Goal: Communication & Community: Answer question/provide support

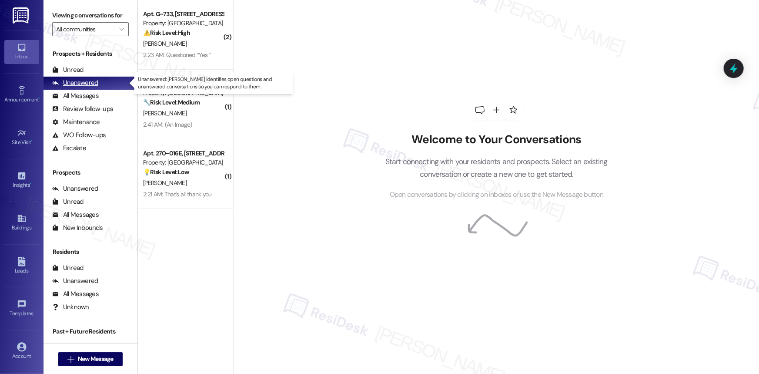
click at [80, 80] on div "Unanswered" at bounding box center [75, 82] width 46 height 9
drag, startPoint x: 80, startPoint y: 80, endPoint x: 137, endPoint y: 76, distance: 57.1
click at [80, 80] on div "Unanswered" at bounding box center [75, 82] width 46 height 9
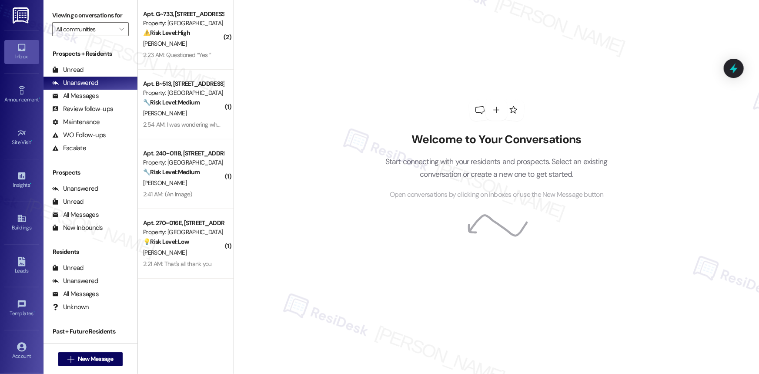
click at [179, 45] on div "[PERSON_NAME]" at bounding box center [183, 43] width 82 height 11
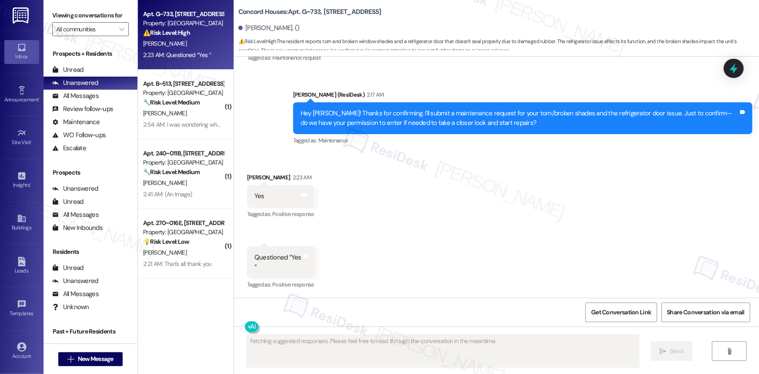
scroll to position [700, 0]
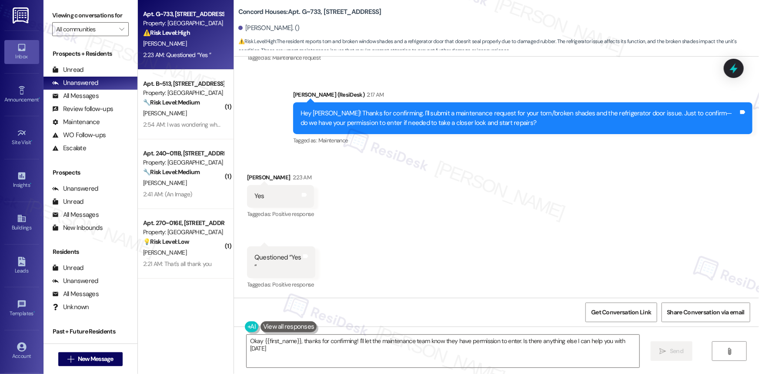
type textarea "Okay {{first_name}}, thanks for confirming! I'll let the maintenance team know …"
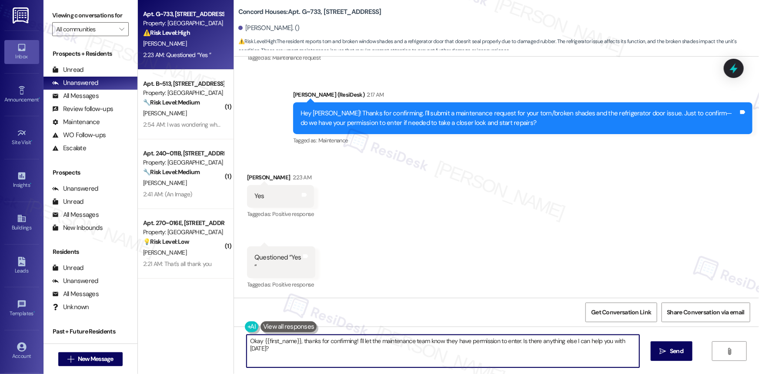
click at [295, 352] on textarea "Okay {{first_name}}, thanks for confirming! I'll let the maintenance team know …" at bounding box center [443, 351] width 393 height 33
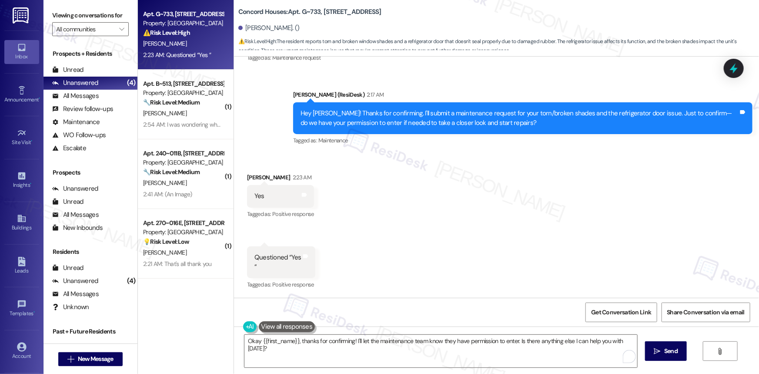
click at [400, 271] on div "Received via SMS [PERSON_NAME] 2:23 AM Yes Tags and notes Tagged as: Positive r…" at bounding box center [496, 225] width 525 height 144
click at [617, 113] on div "Hey [PERSON_NAME]! Thanks for confirming. I'll submit a maintenance request for…" at bounding box center [520, 118] width 438 height 19
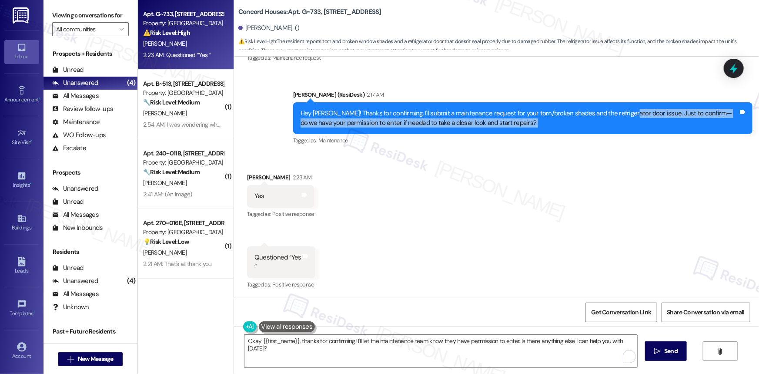
drag, startPoint x: 617, startPoint y: 113, endPoint x: 665, endPoint y: 118, distance: 48.1
click at [665, 118] on div "Hey [PERSON_NAME]! Thanks for confirming. I'll submit a maintenance request for…" at bounding box center [520, 118] width 438 height 19
click at [421, 119] on div "Hey [PERSON_NAME]! Thanks for confirming. I'll submit a maintenance request for…" at bounding box center [520, 118] width 438 height 19
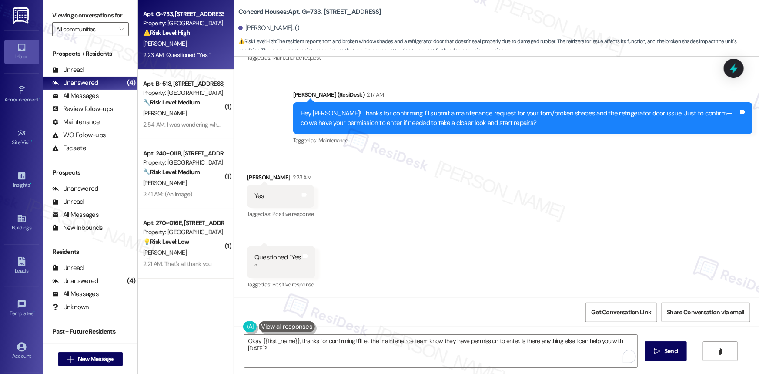
click at [345, 110] on div "Hey [PERSON_NAME]! Thanks for confirming. I'll submit a maintenance request for…" at bounding box center [520, 118] width 438 height 19
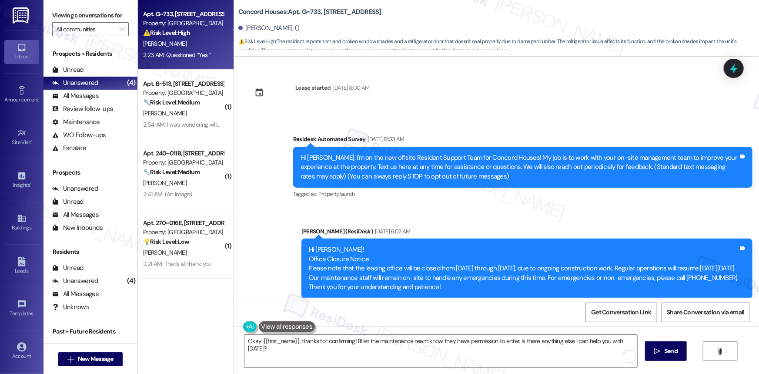
scroll to position [700, 0]
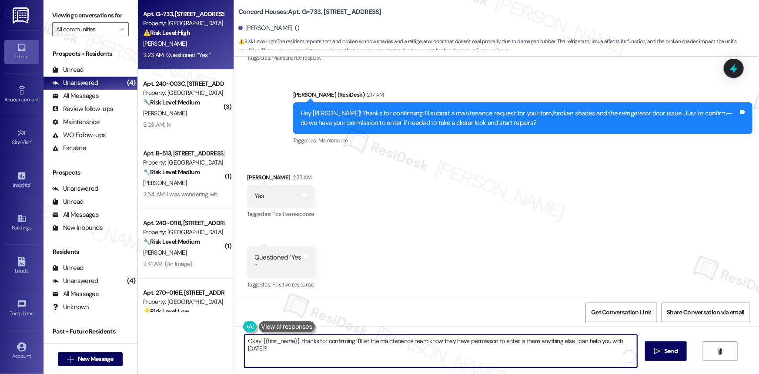
click at [475, 349] on textarea "Okay {{first_name}}, thanks for confirming! I'll let the maintenance team know …" at bounding box center [440, 351] width 393 height 33
